Goal: Task Accomplishment & Management: Manage account settings

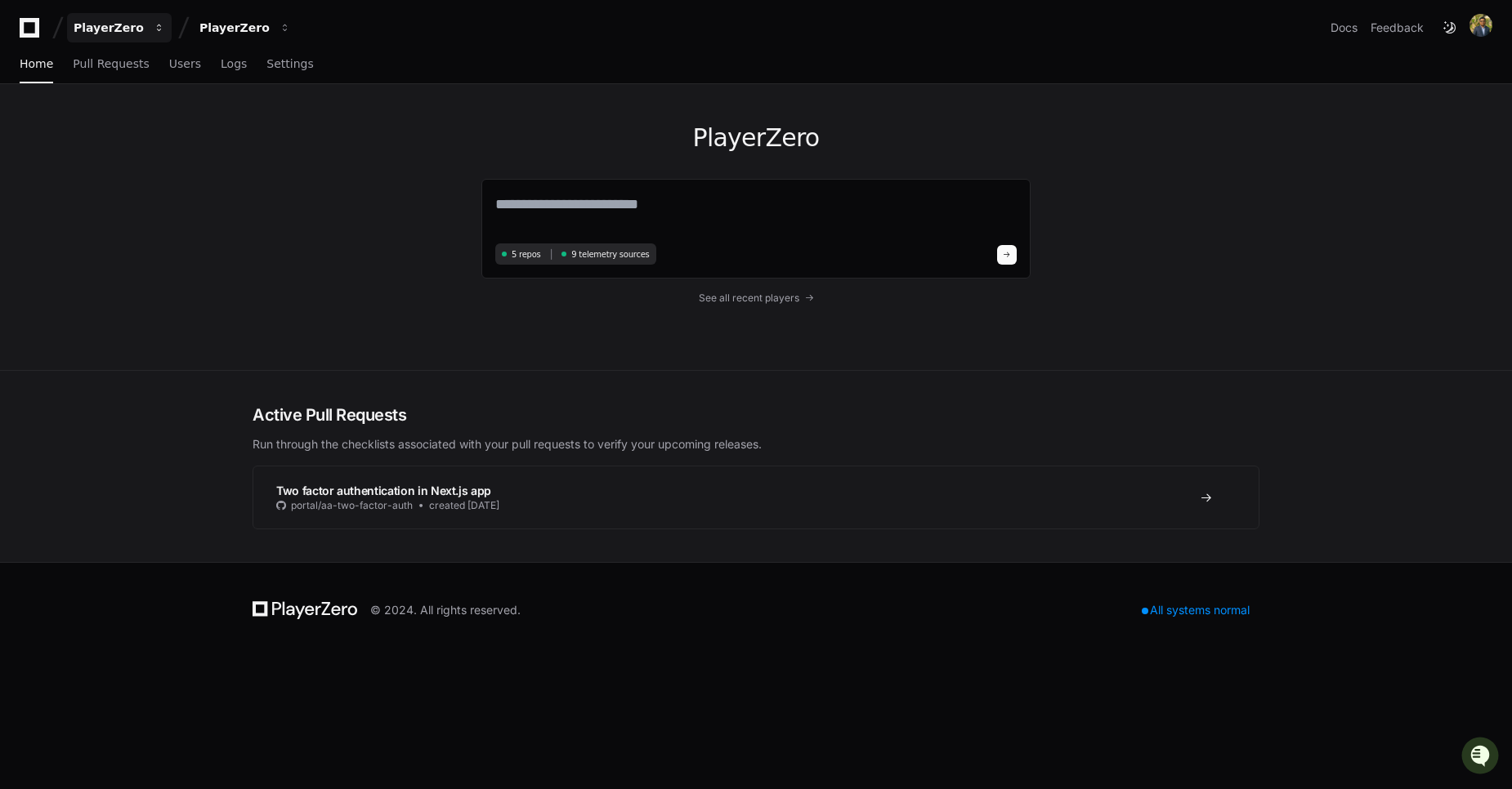
click at [136, 30] on div "PlayerZero" at bounding box center [108, 27] width 70 height 17
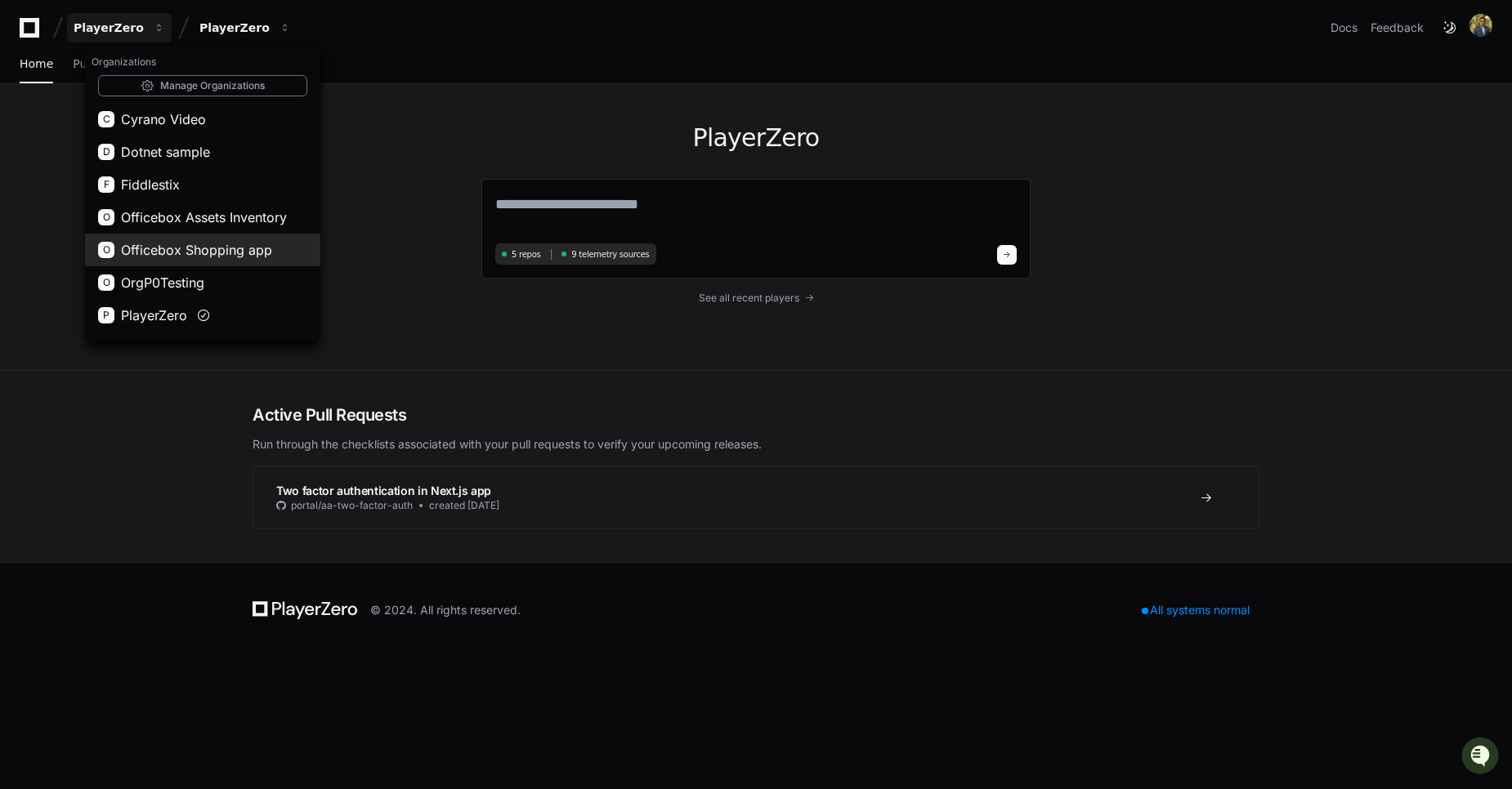
scroll to position [58, 0]
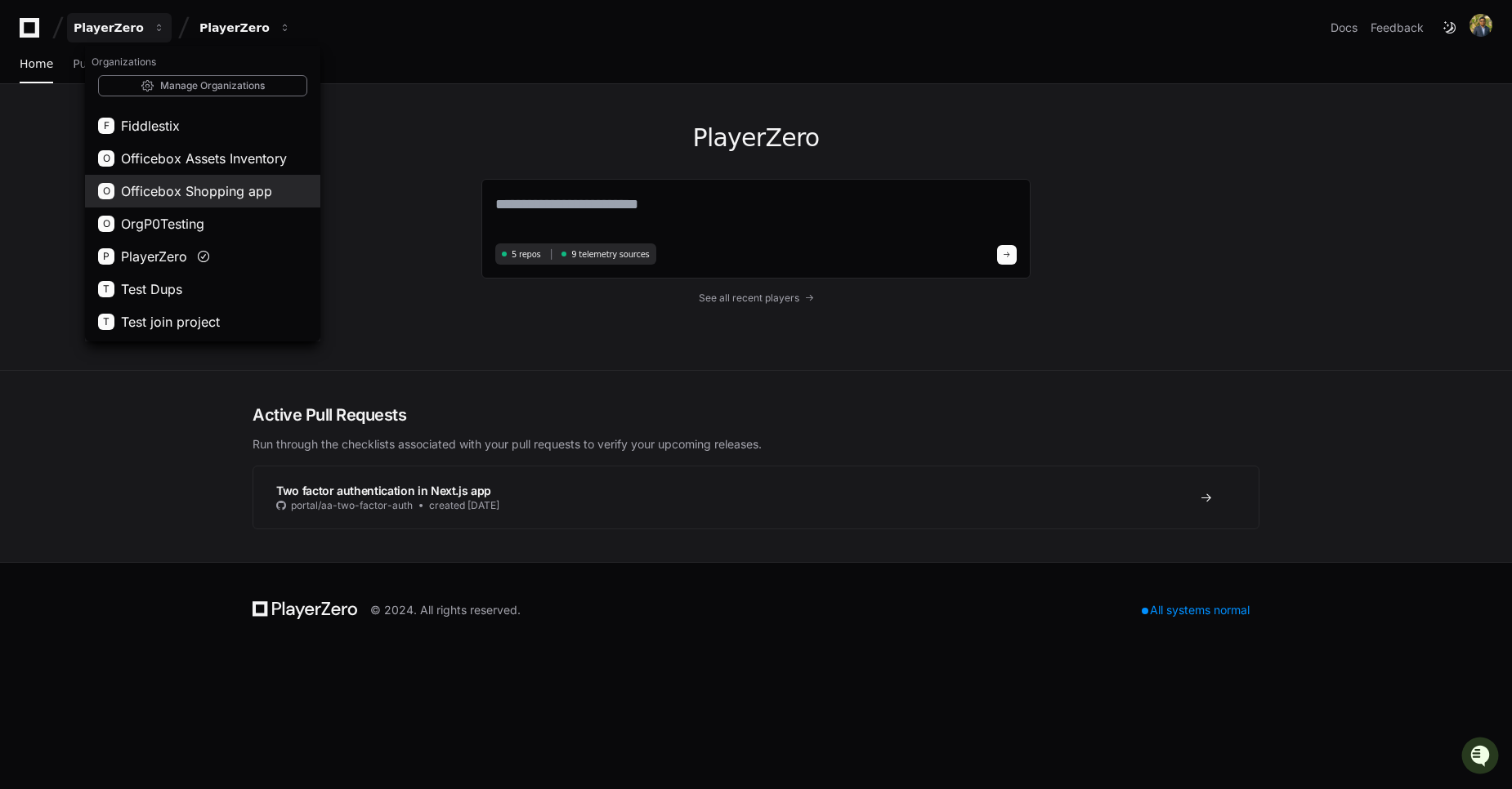
click at [194, 195] on span "Officebox Shopping app" at bounding box center [196, 191] width 151 height 19
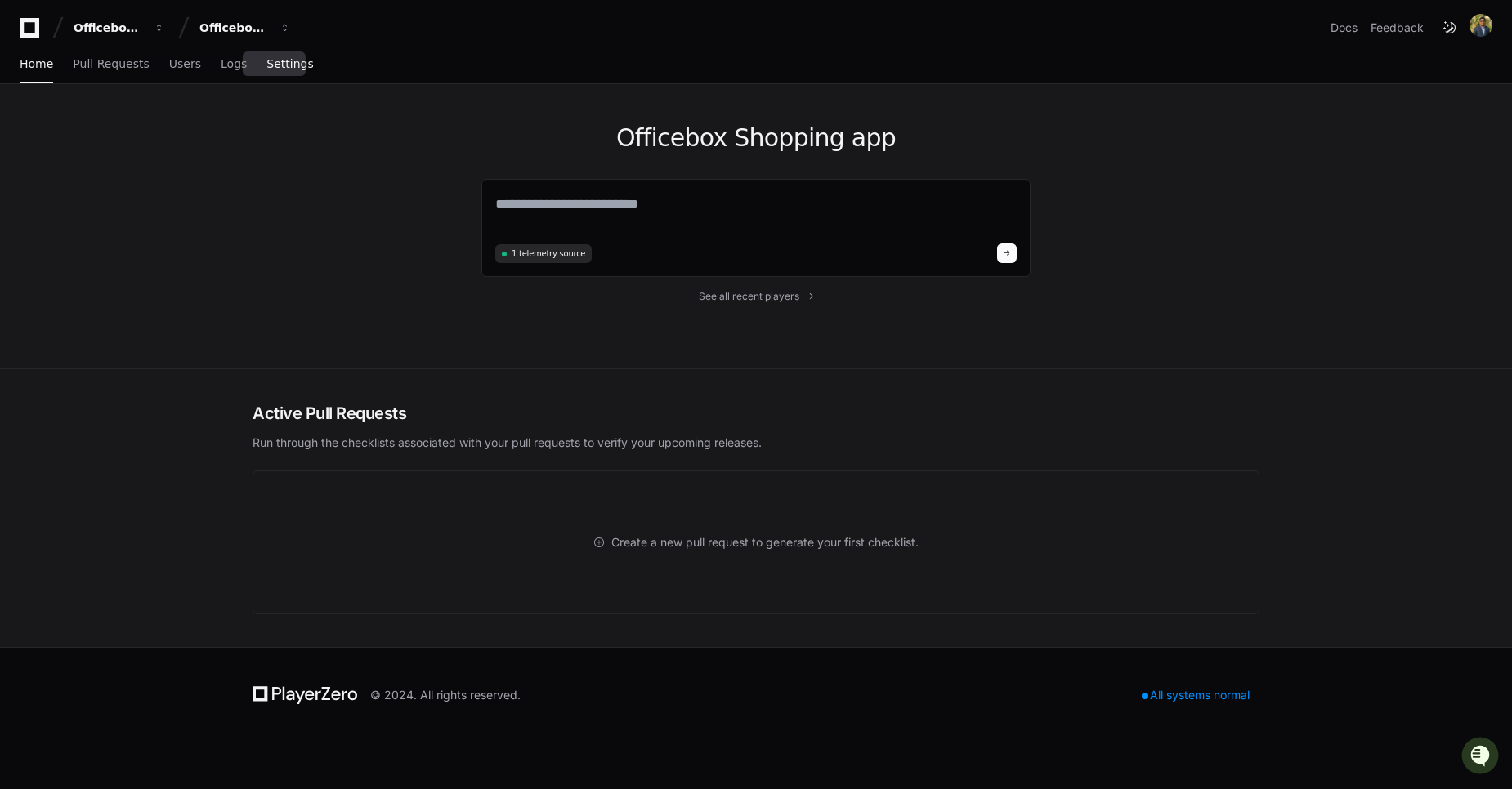
click at [270, 70] on link "Settings" at bounding box center [289, 64] width 47 height 38
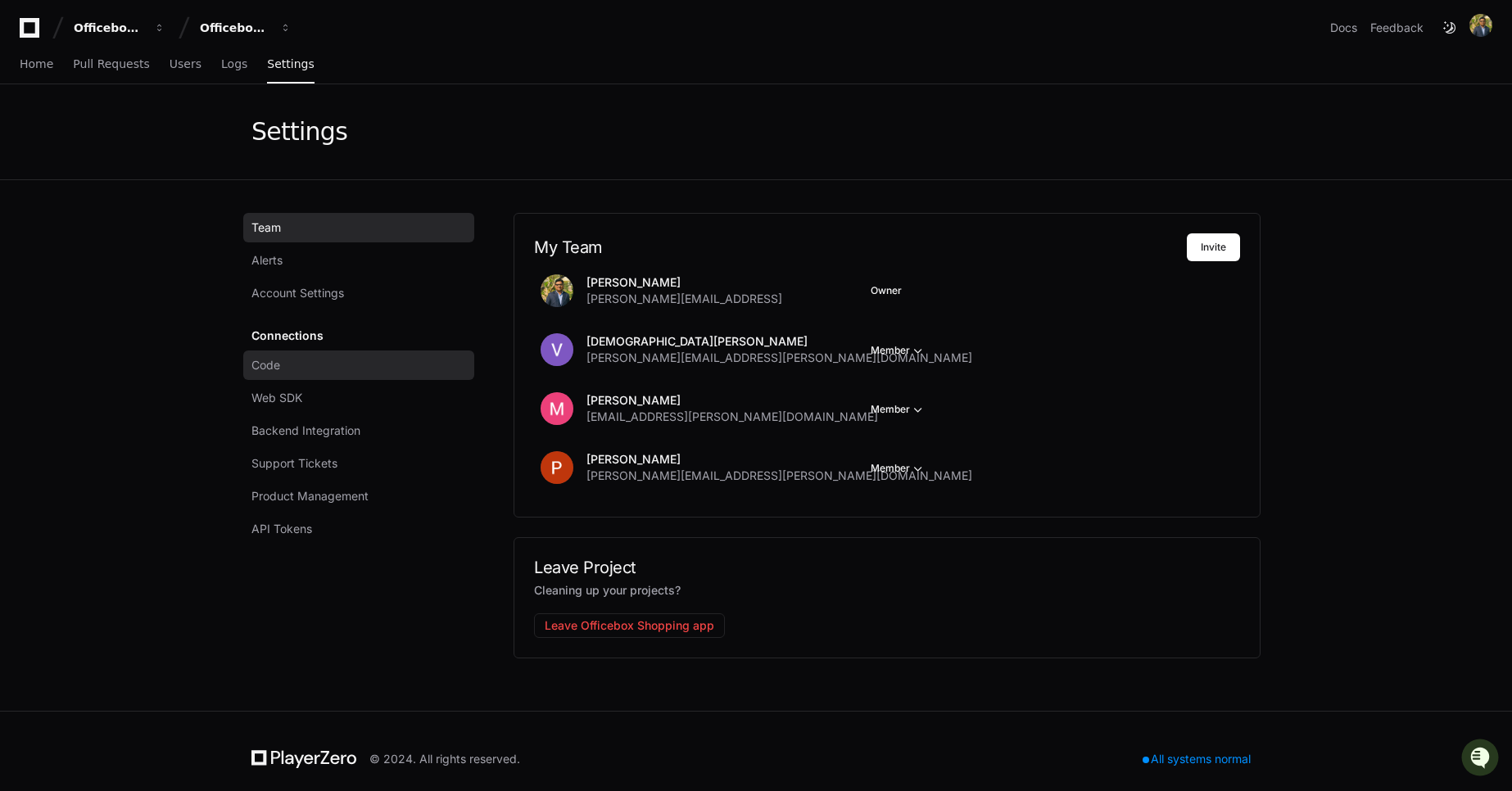
click at [305, 368] on link "Code" at bounding box center [358, 365] width 231 height 29
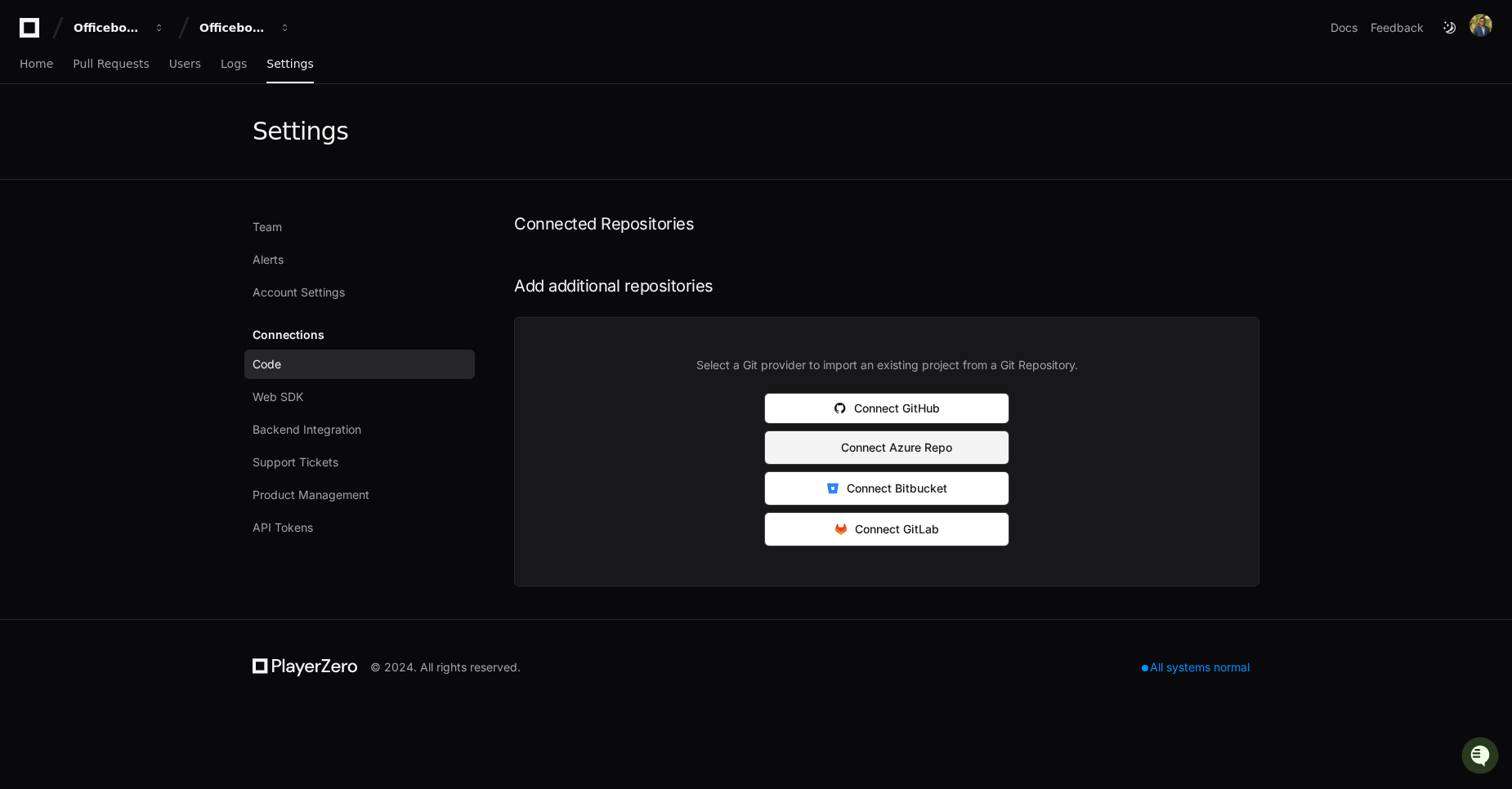
click at [945, 457] on button "Connect Azure Repo" at bounding box center [887, 447] width 246 height 34
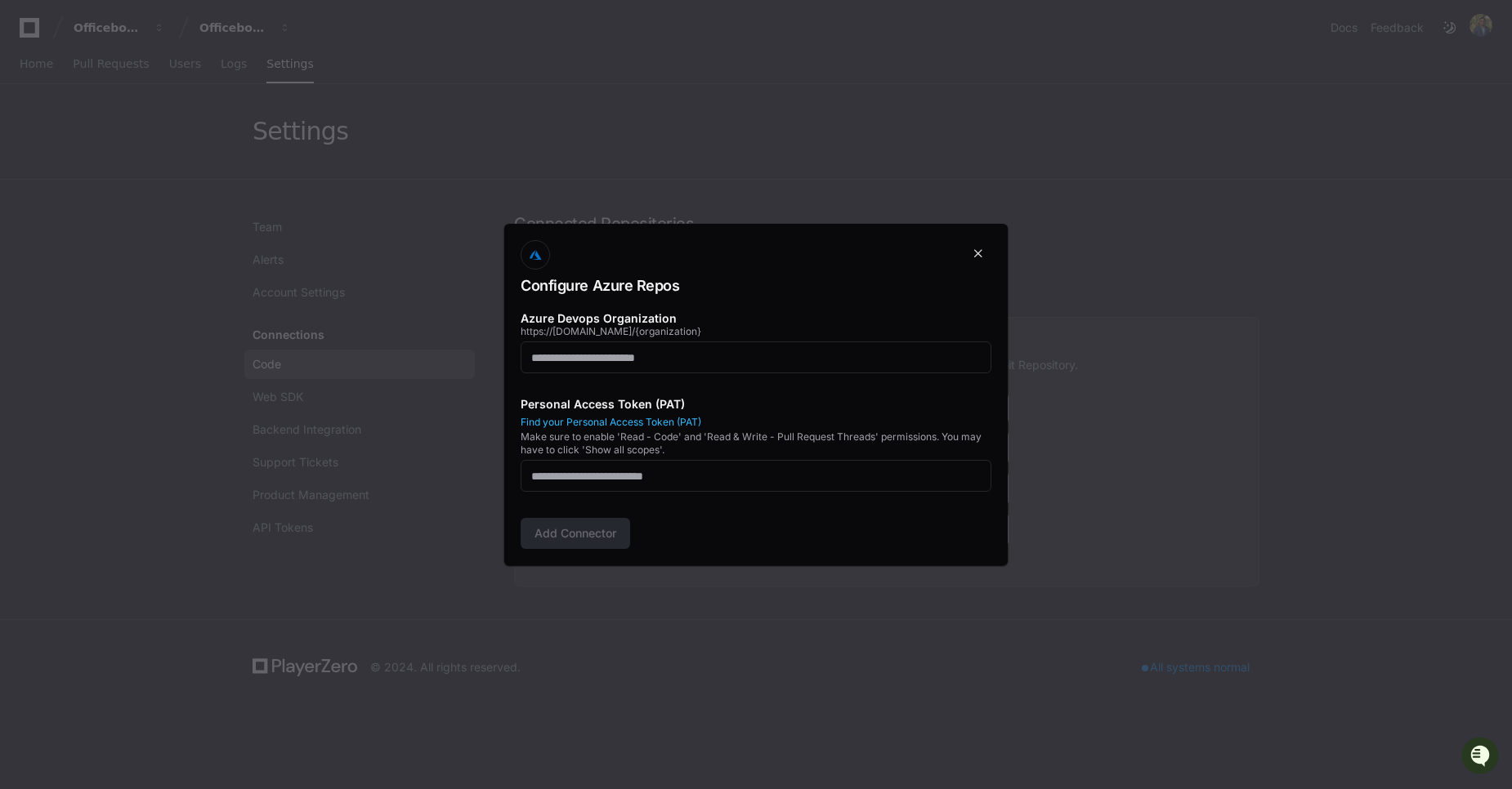
click at [1263, 280] on div at bounding box center [756, 394] width 1512 height 789
